Goal: Communication & Community: Answer question/provide support

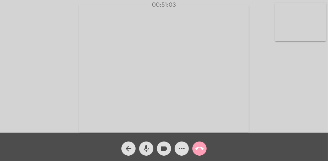
click at [201, 149] on mat-icon "call_end" at bounding box center [199, 149] width 9 height 9
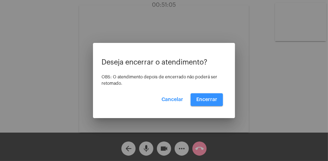
click at [203, 98] on span "Encerrar" at bounding box center [207, 99] width 21 height 5
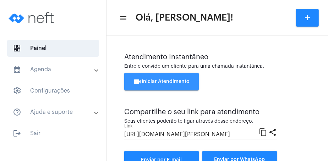
click at [189, 87] on button "videocam Iniciar Atendimento" at bounding box center [161, 82] width 75 height 18
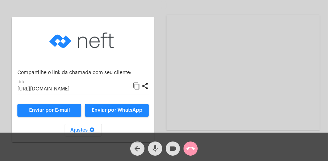
click at [119, 108] on span "Enviar por WhatsApp" at bounding box center [117, 110] width 51 height 5
click at [136, 146] on mat-icon "arrow_back" at bounding box center [137, 149] width 9 height 9
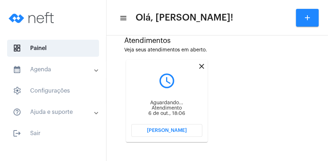
scroll to position [195, 0]
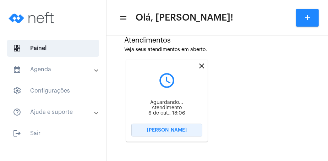
click at [187, 131] on button "[PERSON_NAME]" at bounding box center [167, 130] width 71 height 13
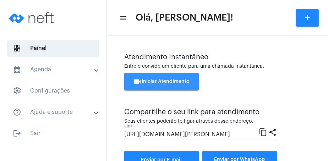
click at [173, 86] on button "videocam Iniciar Atendimento" at bounding box center [161, 82] width 75 height 18
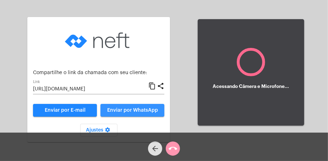
click at [141, 111] on span "Enviar por WhatsApp" at bounding box center [132, 110] width 51 height 5
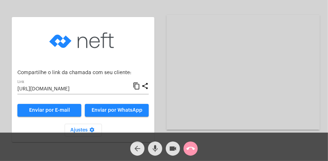
click at [134, 149] on mat-icon "arrow_back" at bounding box center [137, 149] width 9 height 9
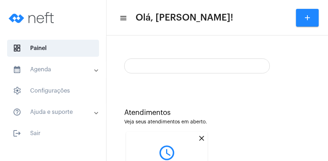
scroll to position [72, 0]
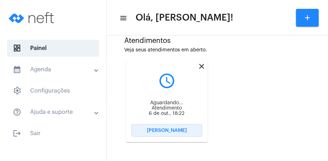
drag, startPoint x: 181, startPoint y: 129, endPoint x: 185, endPoint y: 131, distance: 4.0
click at [185, 131] on button "[PERSON_NAME]" at bounding box center [167, 130] width 71 height 13
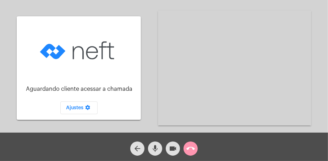
click at [194, 152] on mat-icon "call_end" at bounding box center [191, 149] width 9 height 9
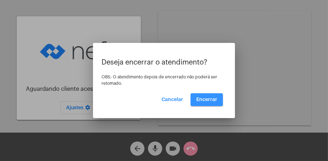
click at [210, 97] on button "Encerrar" at bounding box center [207, 99] width 32 height 13
